Goal: Information Seeking & Learning: Learn about a topic

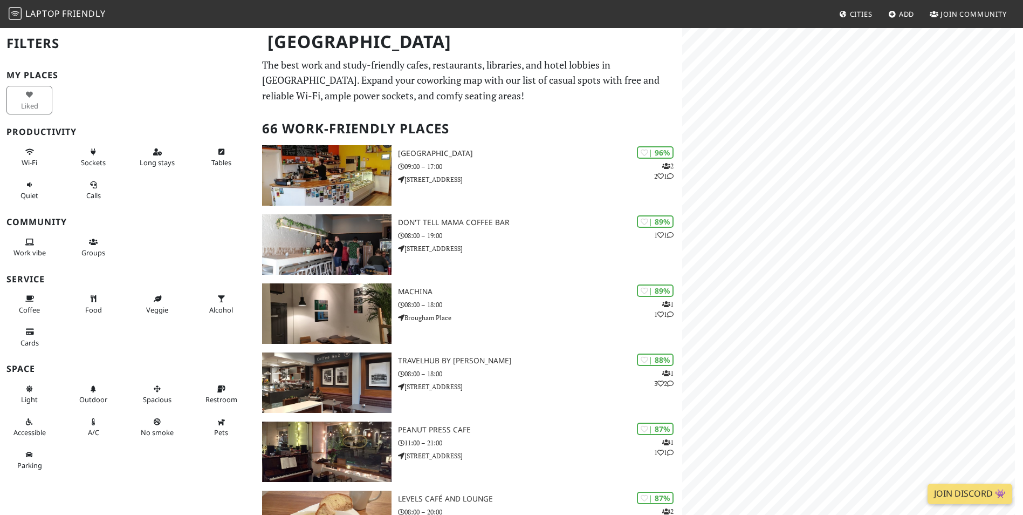
scroll to position [108, 0]
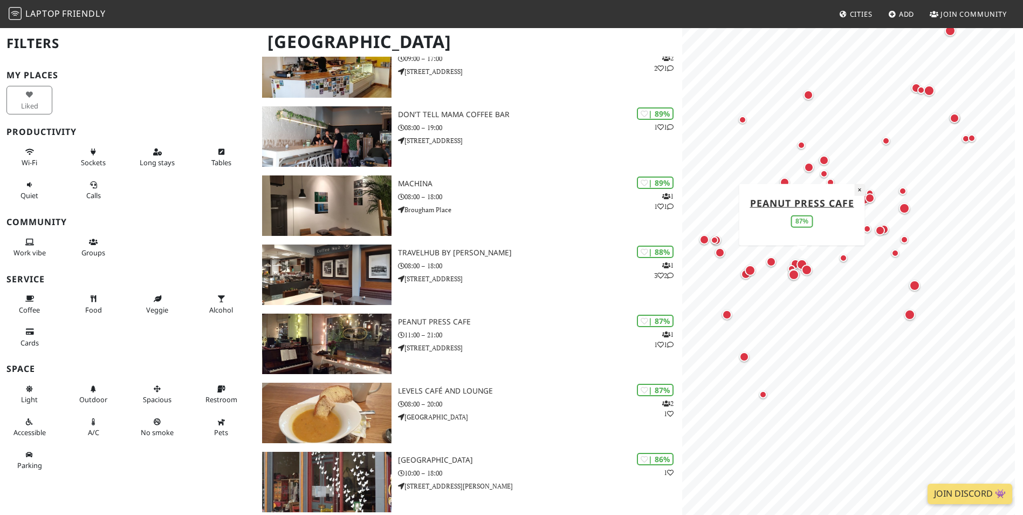
click at [858, 189] on button "×" at bounding box center [859, 189] width 10 height 12
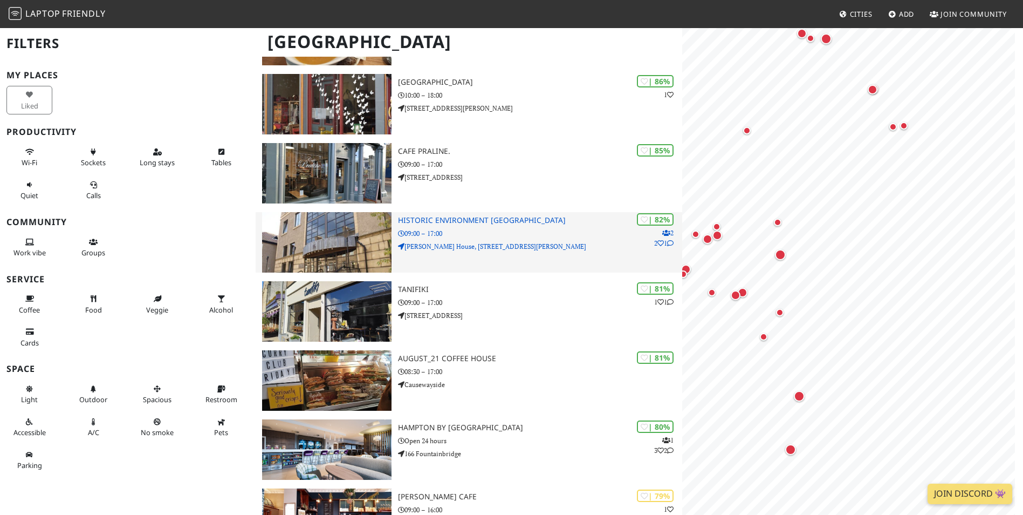
scroll to position [0, 0]
click at [441, 226] on div "| 82% 2 2 1 Historic Environment Scotland 09:00 – 17:00 John Sinclair House, 16…" at bounding box center [540, 242] width 284 height 60
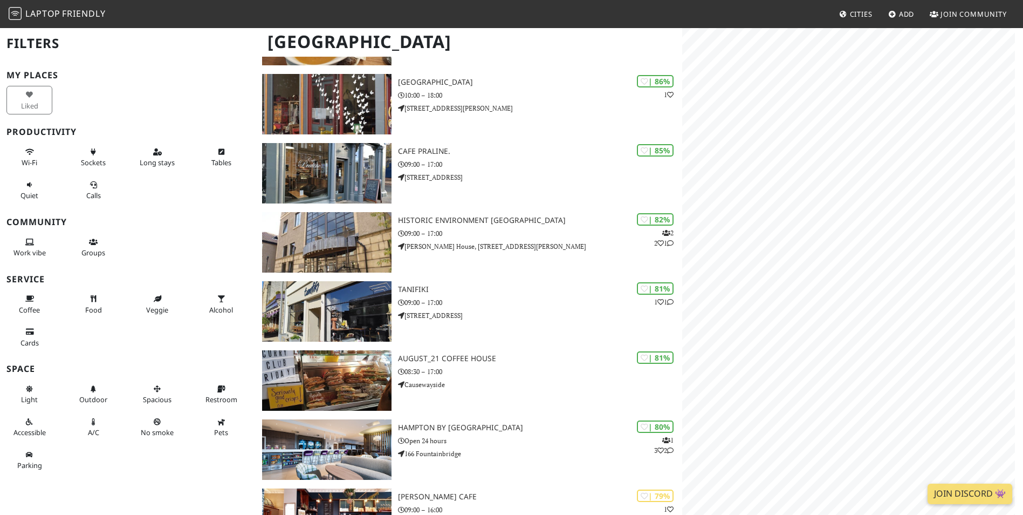
scroll to position [485, 0]
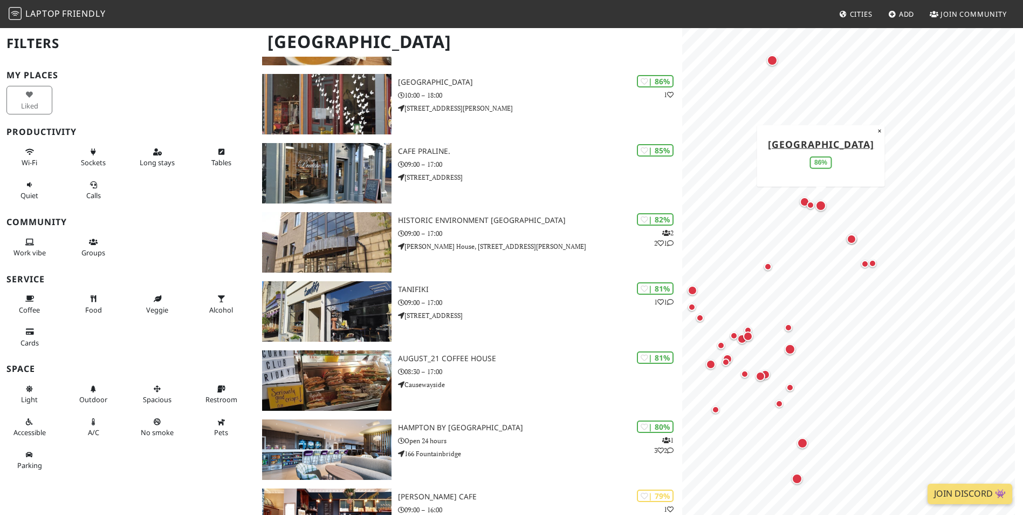
click at [822, 203] on div "Map marker" at bounding box center [821, 205] width 11 height 11
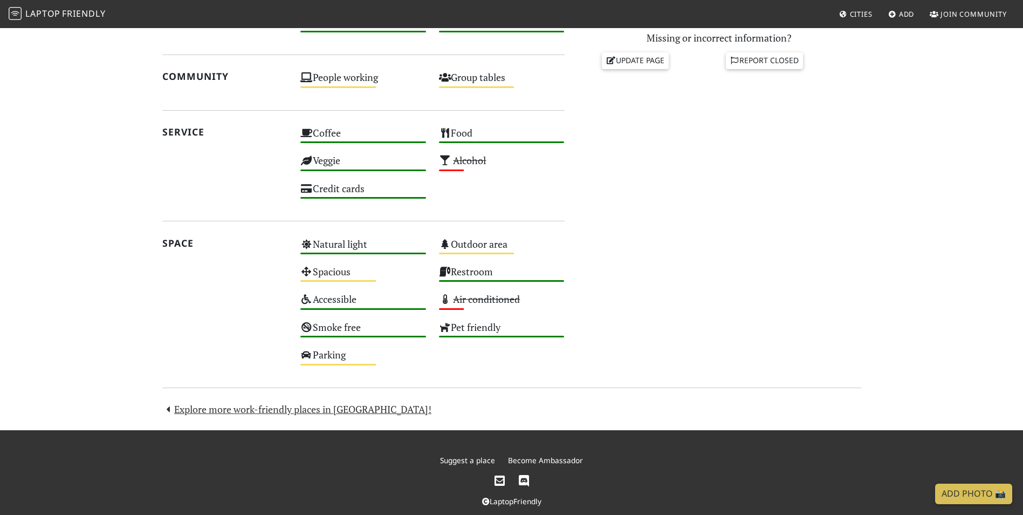
scroll to position [512, 0]
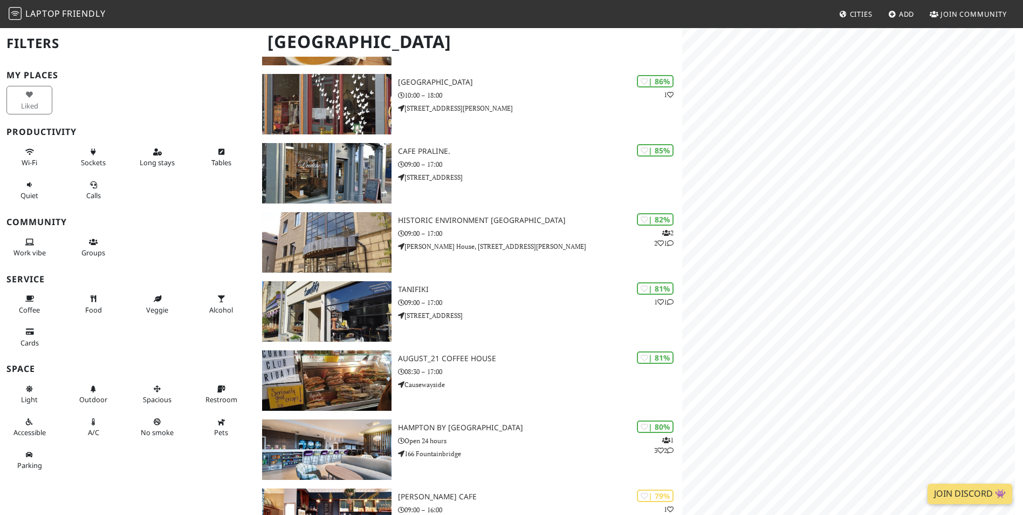
scroll to position [485, 0]
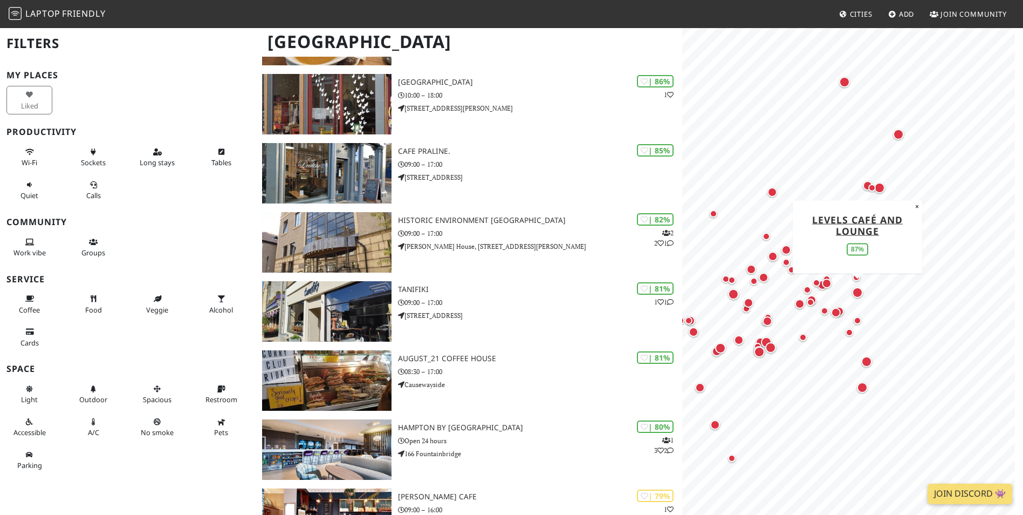
click at [857, 296] on div "Map marker" at bounding box center [857, 292] width 11 height 11
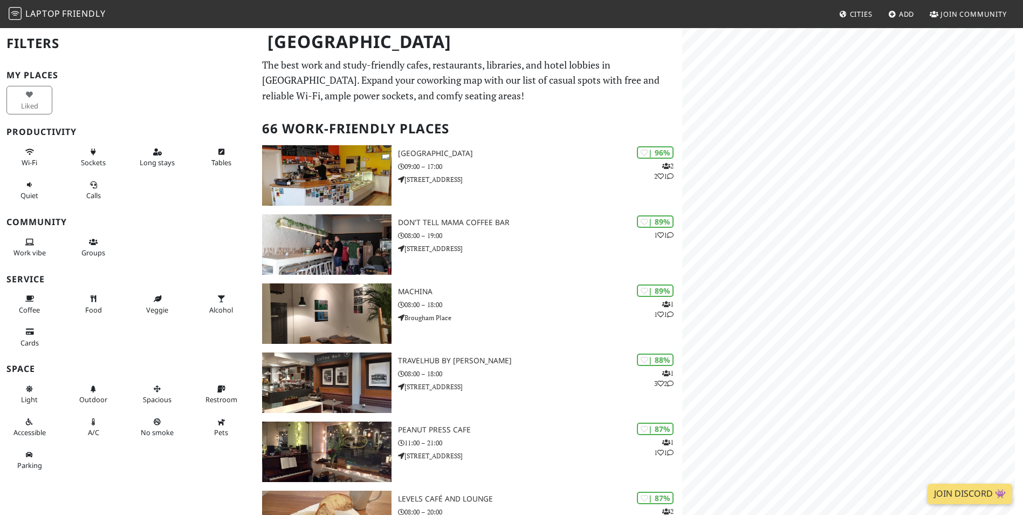
scroll to position [485, 0]
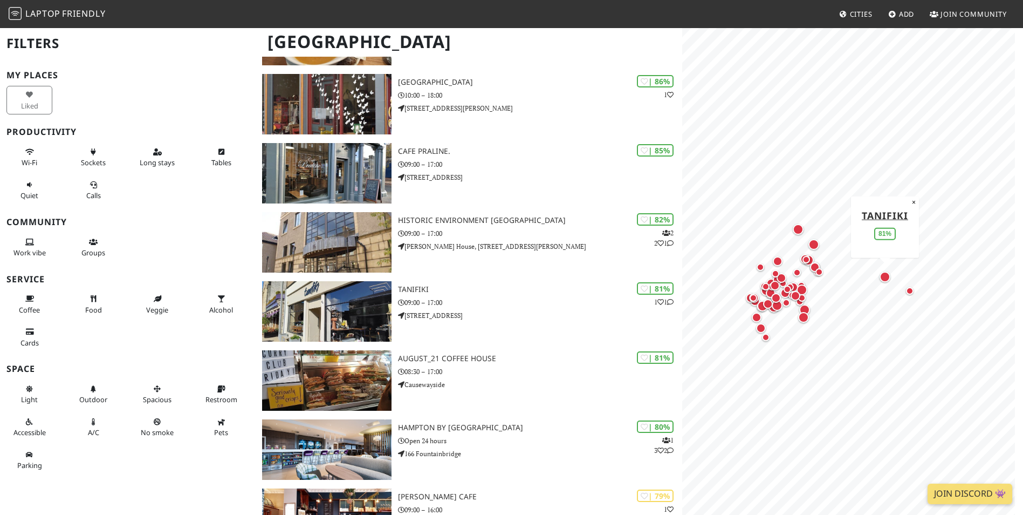
click at [884, 279] on div "Map marker" at bounding box center [885, 276] width 11 height 11
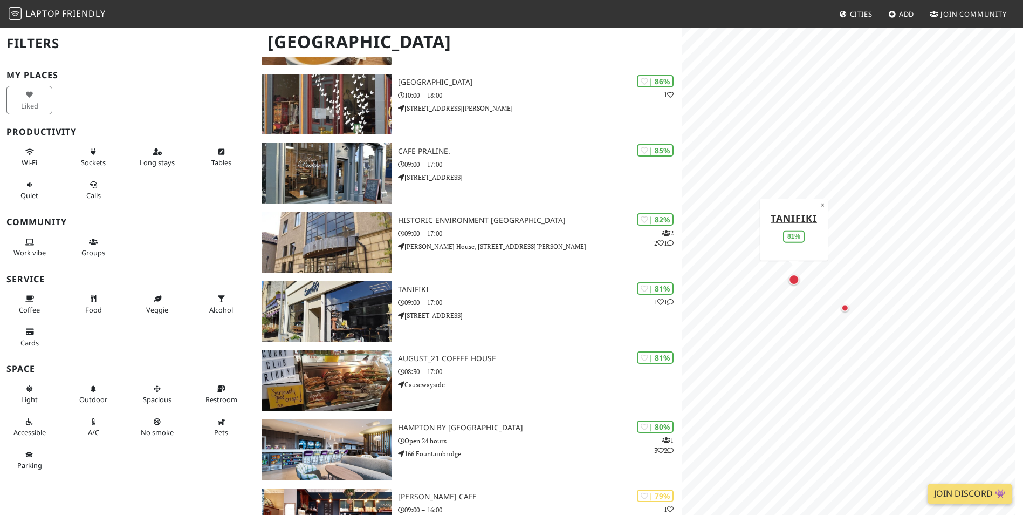
drag, startPoint x: 954, startPoint y: 325, endPoint x: 796, endPoint y: 283, distance: 164.2
click at [796, 283] on div "Map marker" at bounding box center [794, 279] width 11 height 11
click at [796, 281] on div "Map marker" at bounding box center [794, 279] width 11 height 11
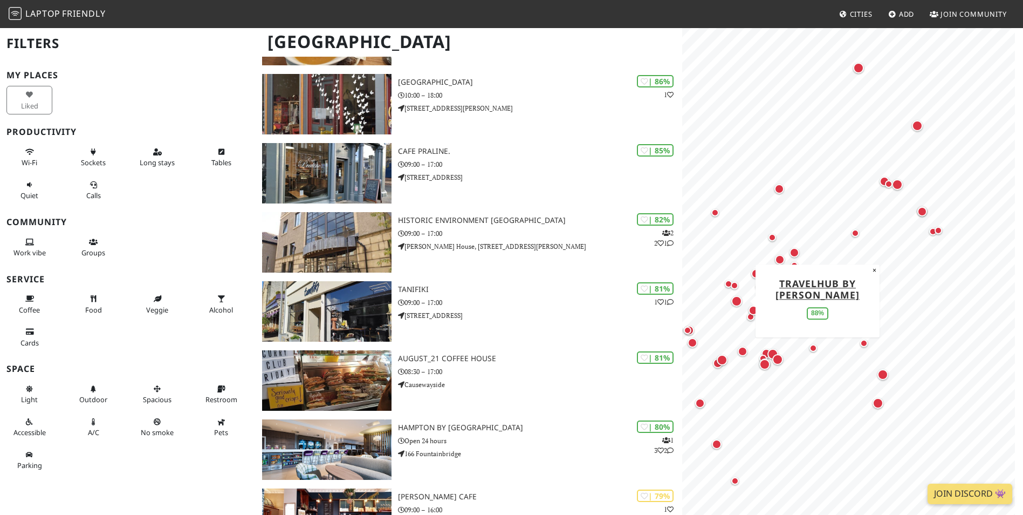
click at [734, 304] on div "Map marker" at bounding box center [736, 301] width 11 height 11
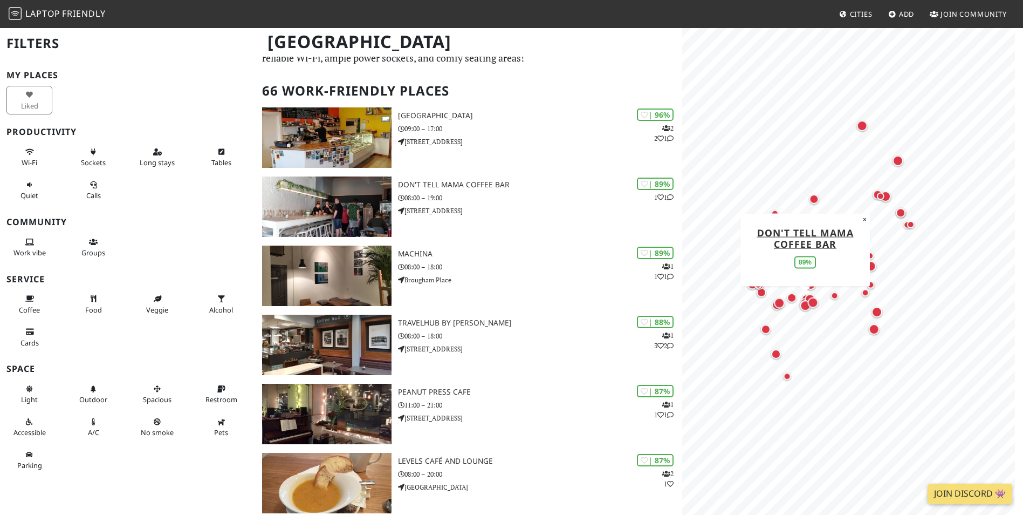
scroll to position [54, 0]
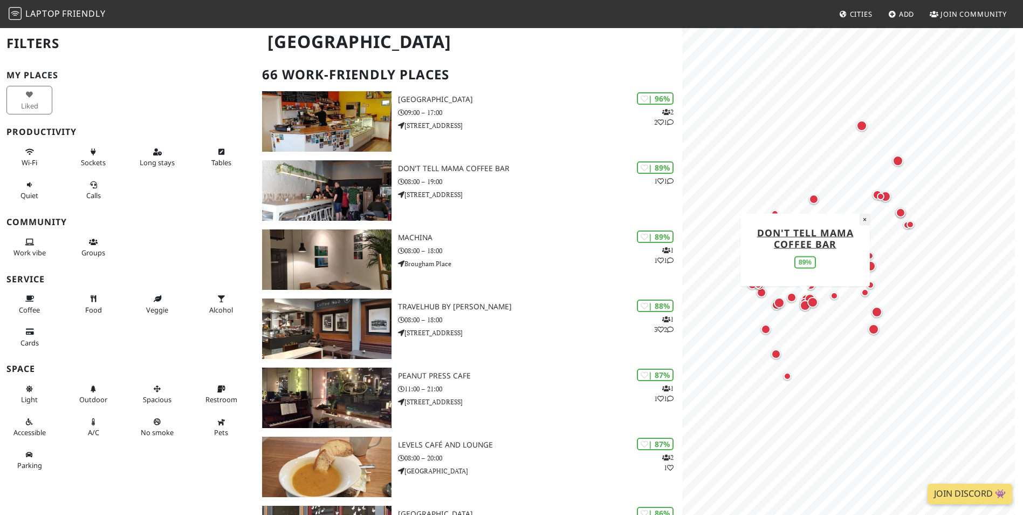
click at [863, 220] on button "×" at bounding box center [865, 219] width 10 height 12
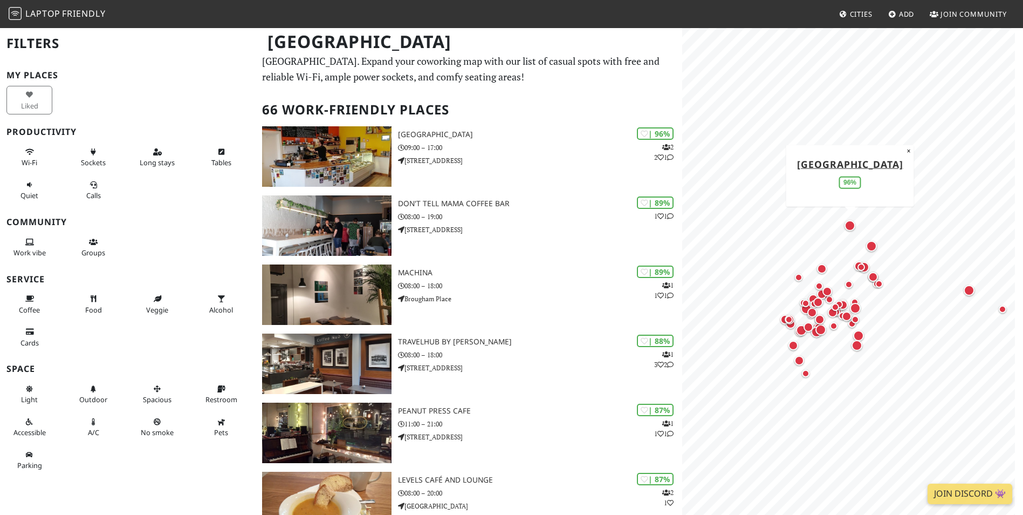
scroll to position [0, 0]
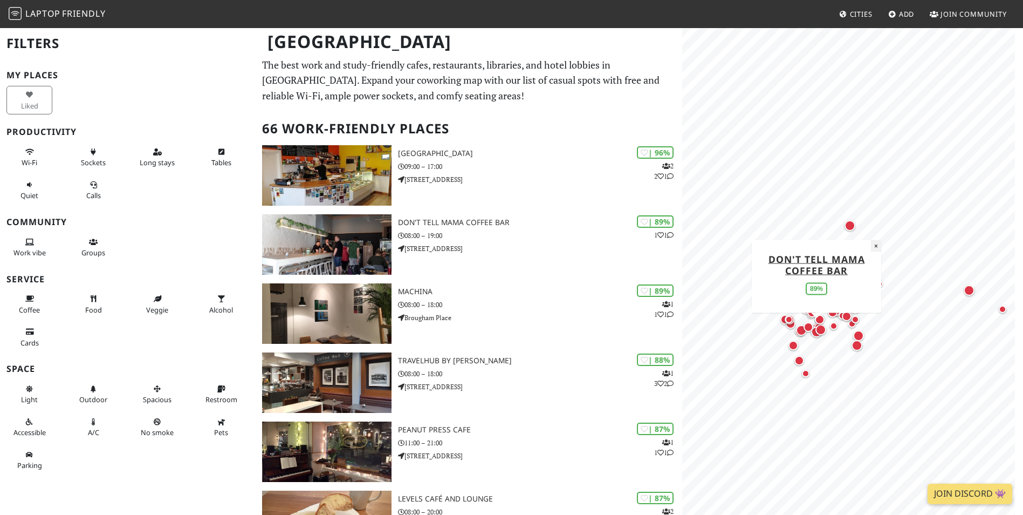
click at [878, 244] on button "×" at bounding box center [876, 245] width 10 height 12
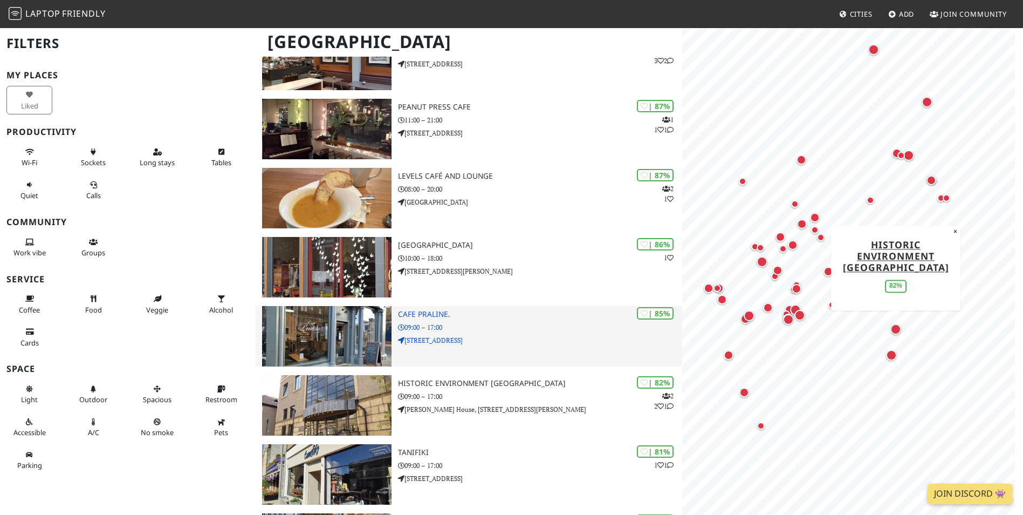
scroll to position [324, 0]
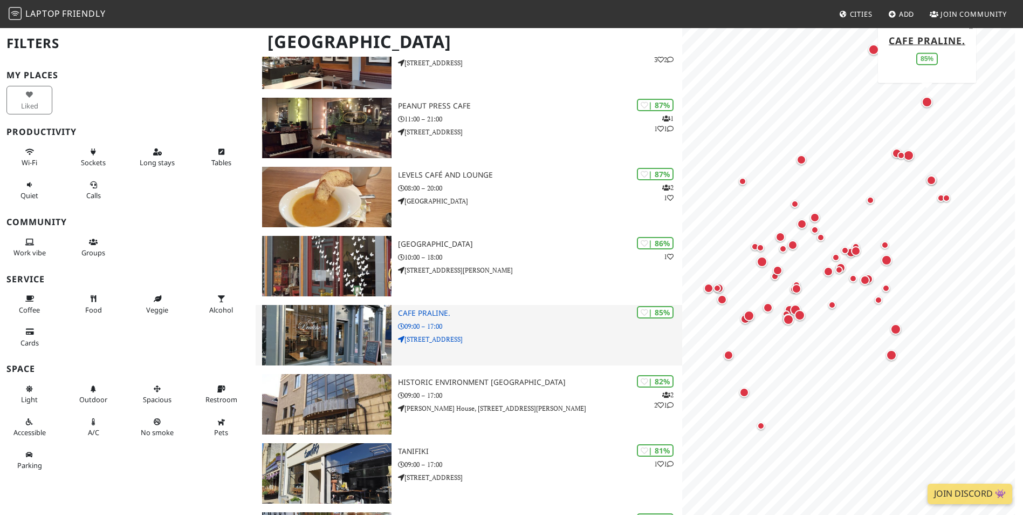
click at [413, 317] on h3 "Cafe Praline." at bounding box center [540, 313] width 284 height 9
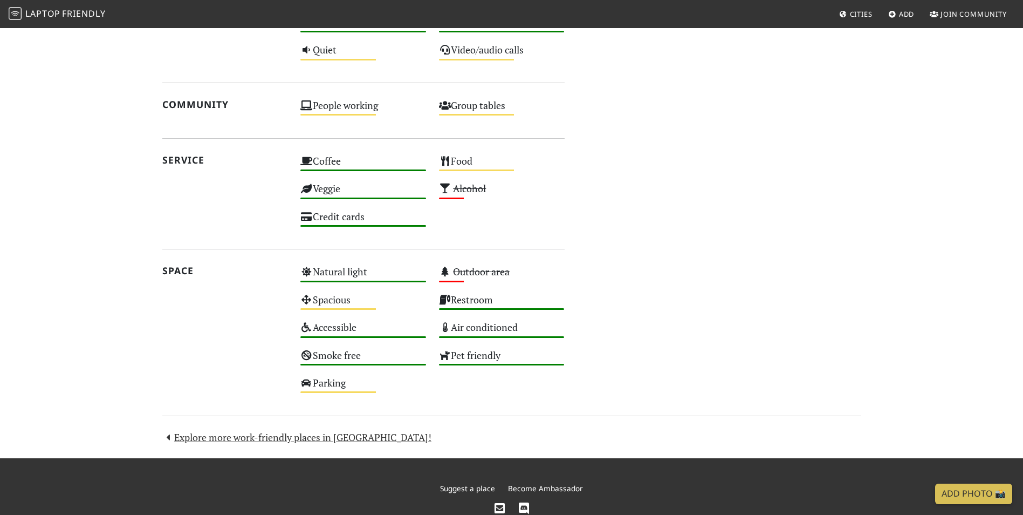
scroll to position [601, 0]
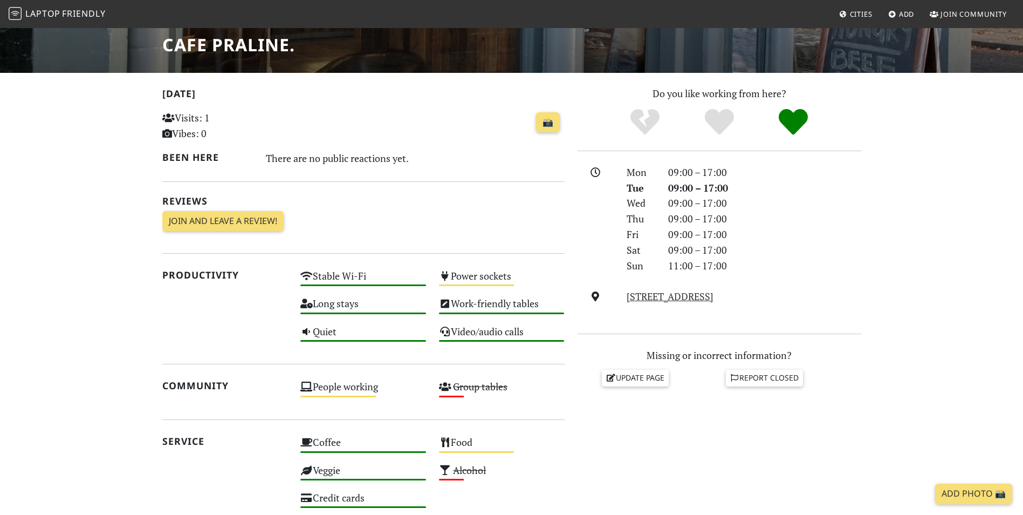
scroll to position [162, 0]
